Goal: Navigation & Orientation: Find specific page/section

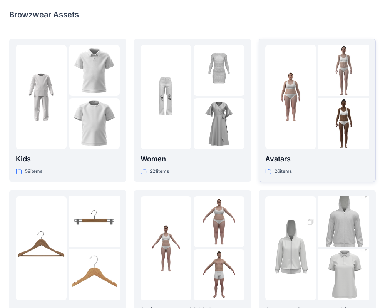
click at [330, 113] on img at bounding box center [343, 123] width 51 height 51
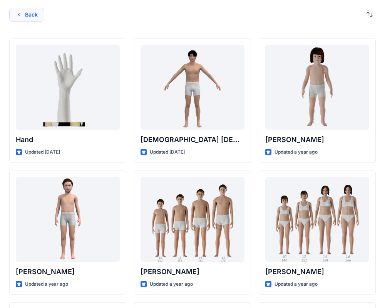
click at [22, 14] on icon "button" at bounding box center [19, 15] width 6 height 6
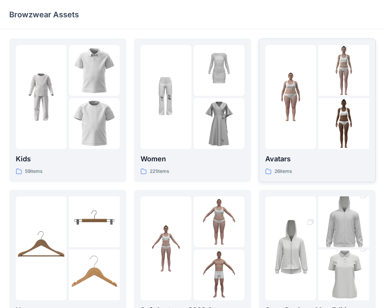
click at [301, 142] on div at bounding box center [290, 97] width 51 height 104
